Goal: Navigation & Orientation: Find specific page/section

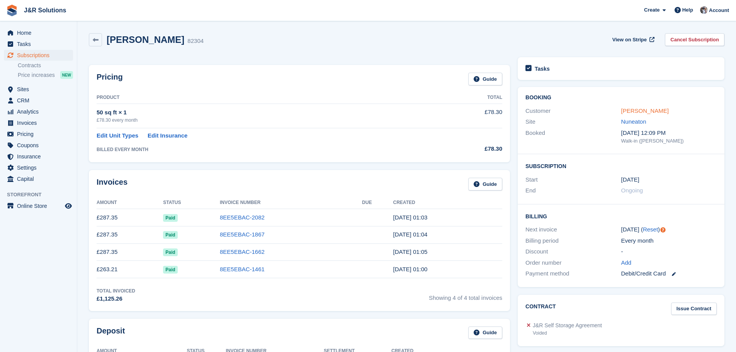
click at [632, 109] on link "[PERSON_NAME]" at bounding box center [645, 110] width 48 height 7
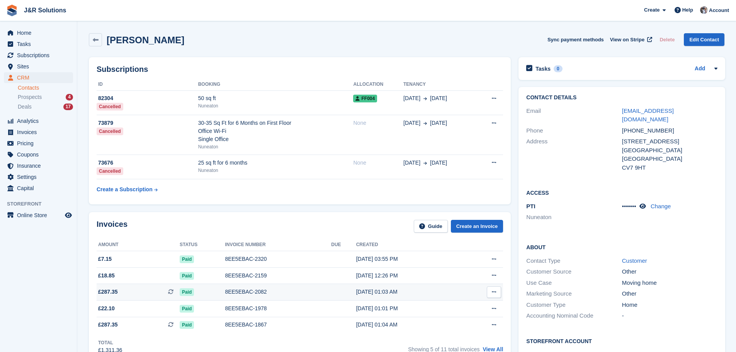
click at [240, 291] on div "8EE5EBAC-2082" at bounding box center [278, 292] width 106 height 8
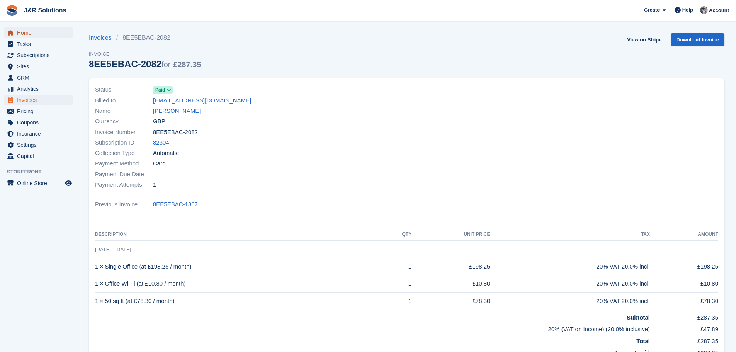
click at [25, 32] on span "Home" at bounding box center [40, 32] width 46 height 11
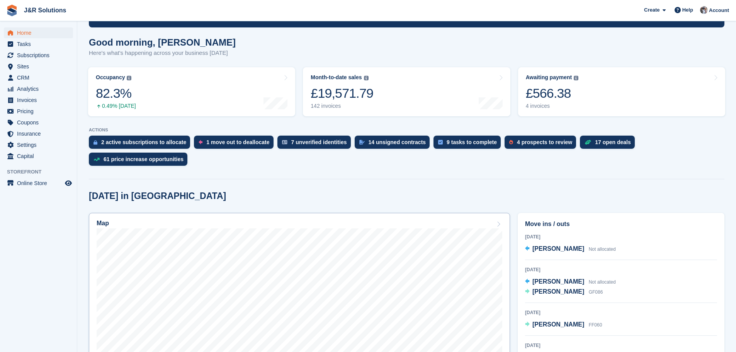
scroll to position [77, 0]
